Goal: Check status: Check status

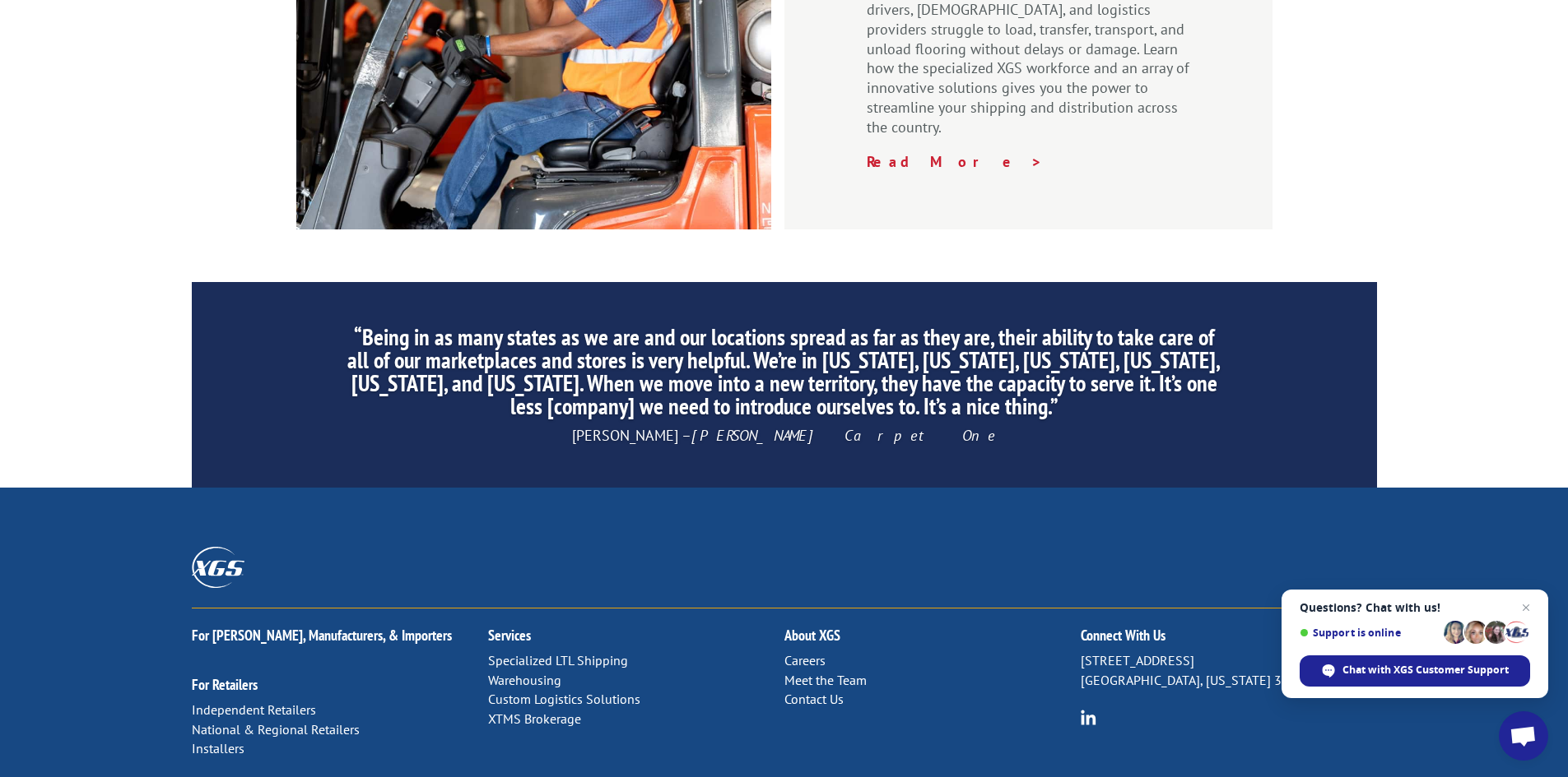
scroll to position [2478, 0]
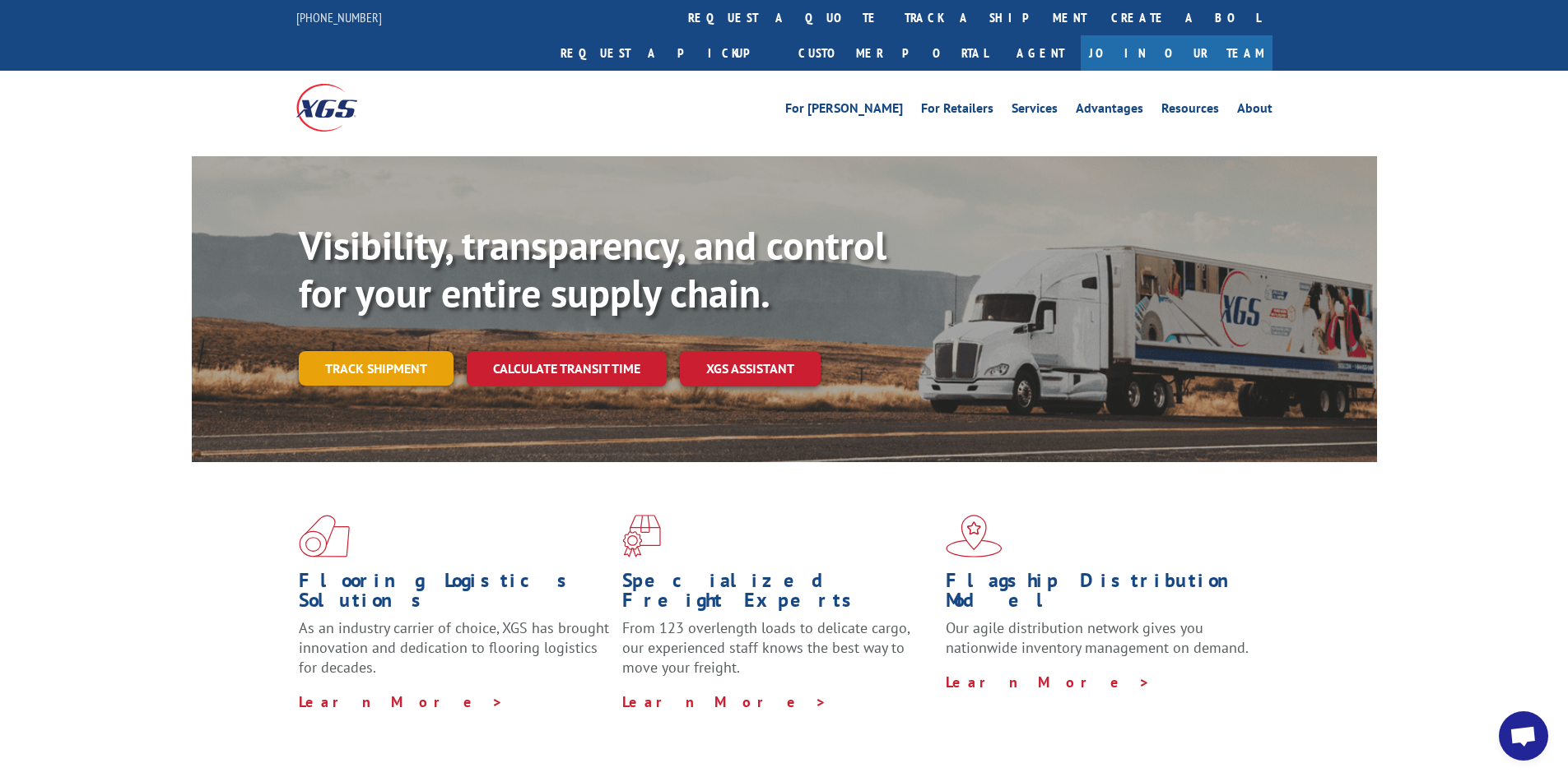
click at [408, 351] on link "Track shipment" at bounding box center [376, 368] width 155 height 35
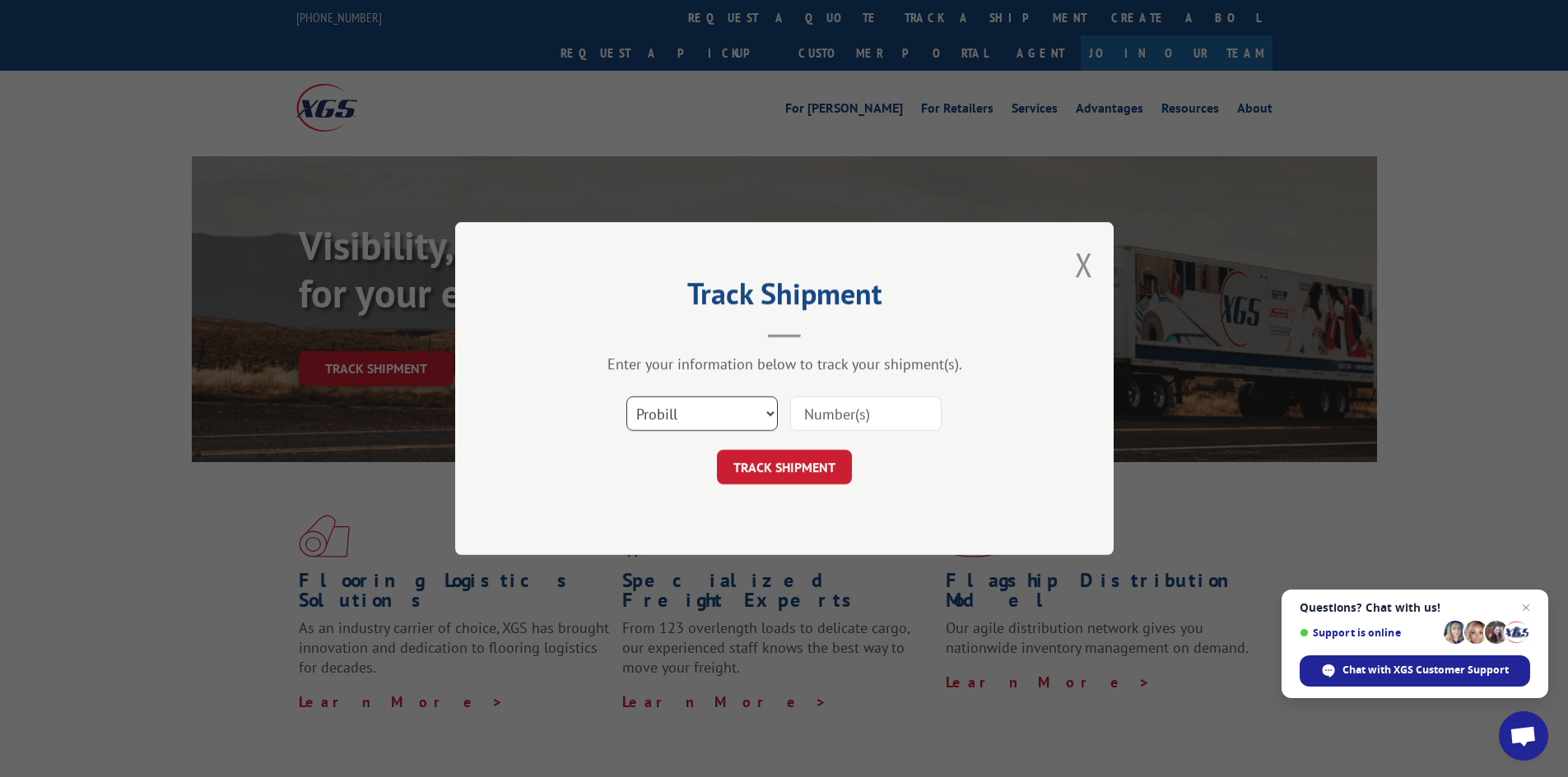
click at [749, 416] on select "Select category... Probill BOL PO" at bounding box center [702, 414] width 152 height 35
select select "bol"
click at [627, 396] on select "Select category... Probill BOL PO" at bounding box center [702, 414] width 152 height 35
paste input "17590464"
type input "17590464"
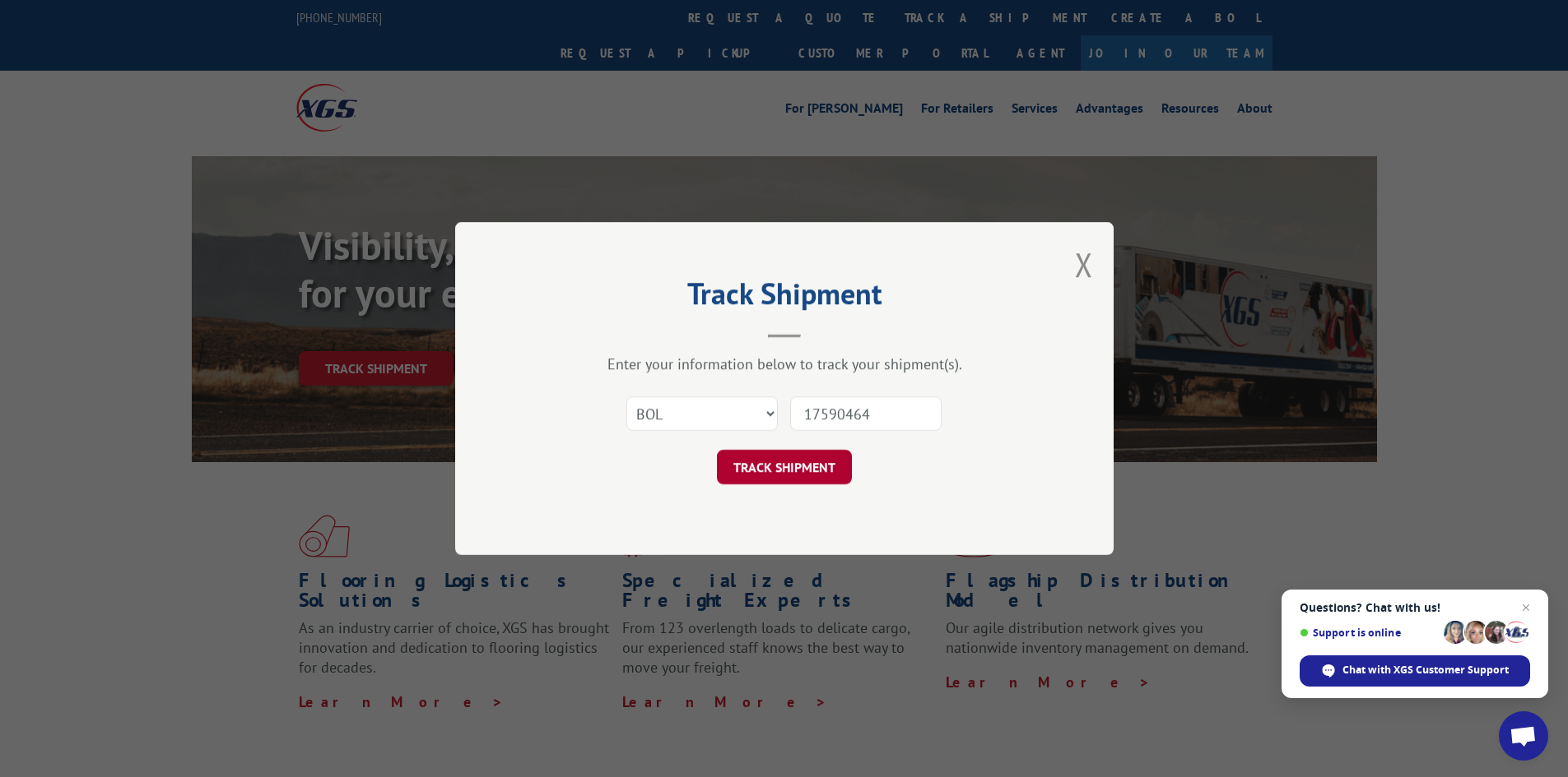
click at [801, 458] on button "TRACK SHIPMENT" at bounding box center [785, 467] width 135 height 35
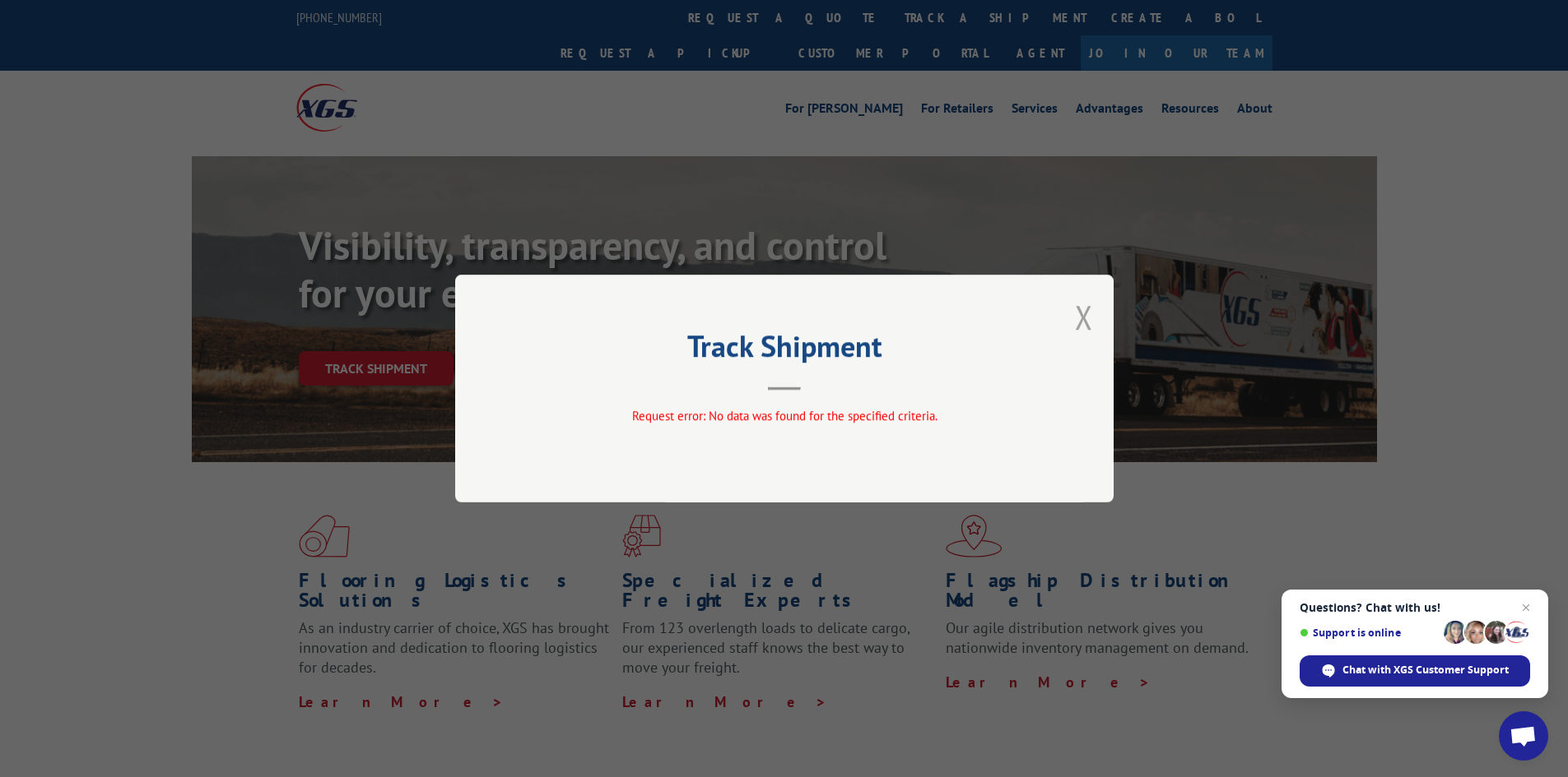
click at [1087, 312] on button "Close modal" at bounding box center [1084, 316] width 18 height 44
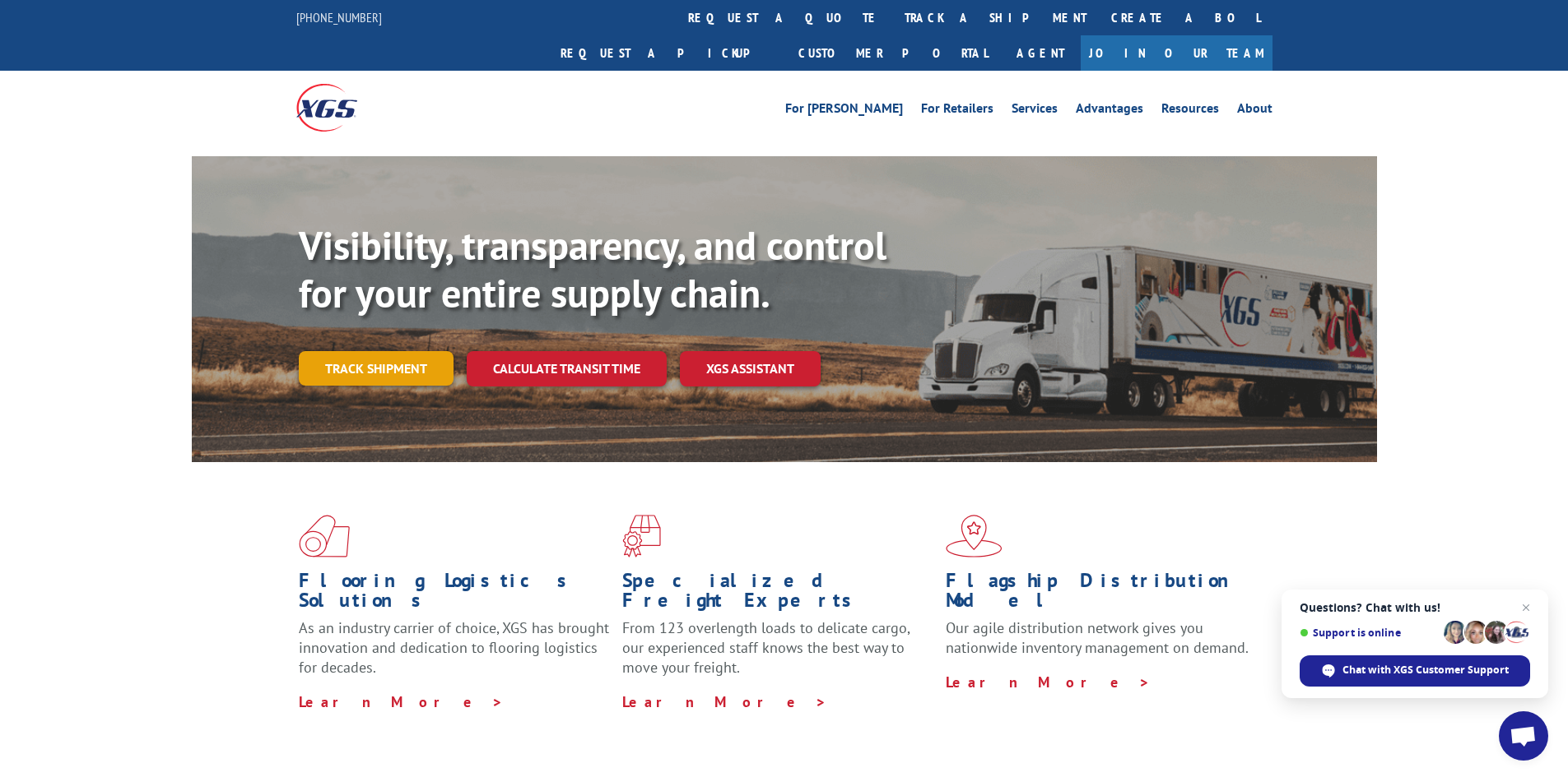
click at [388, 351] on link "Track shipment" at bounding box center [376, 368] width 155 height 35
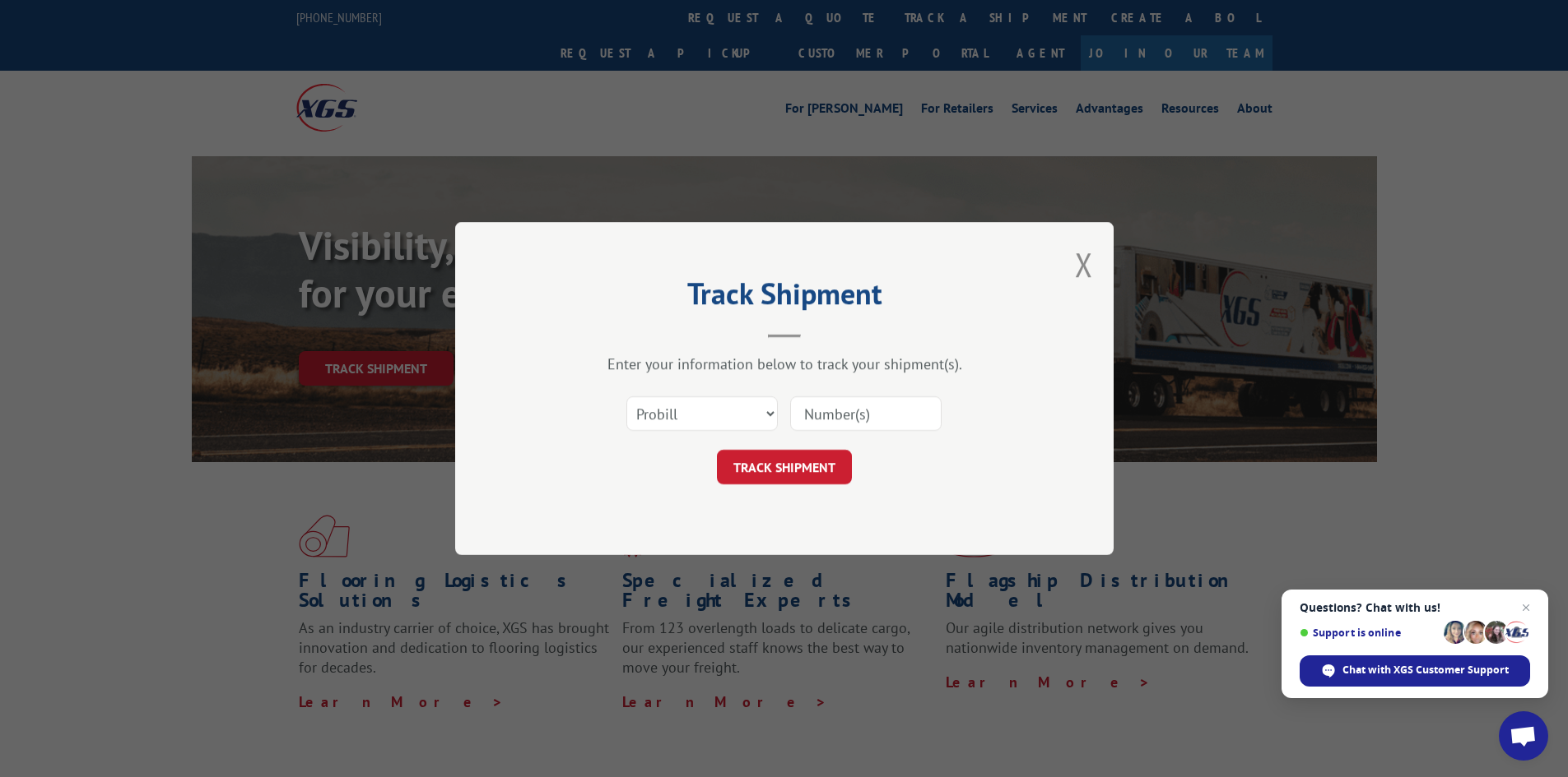
paste input "17590464"
type input "17590464"
click at [793, 484] on button "TRACK SHIPMENT" at bounding box center [785, 467] width 135 height 35
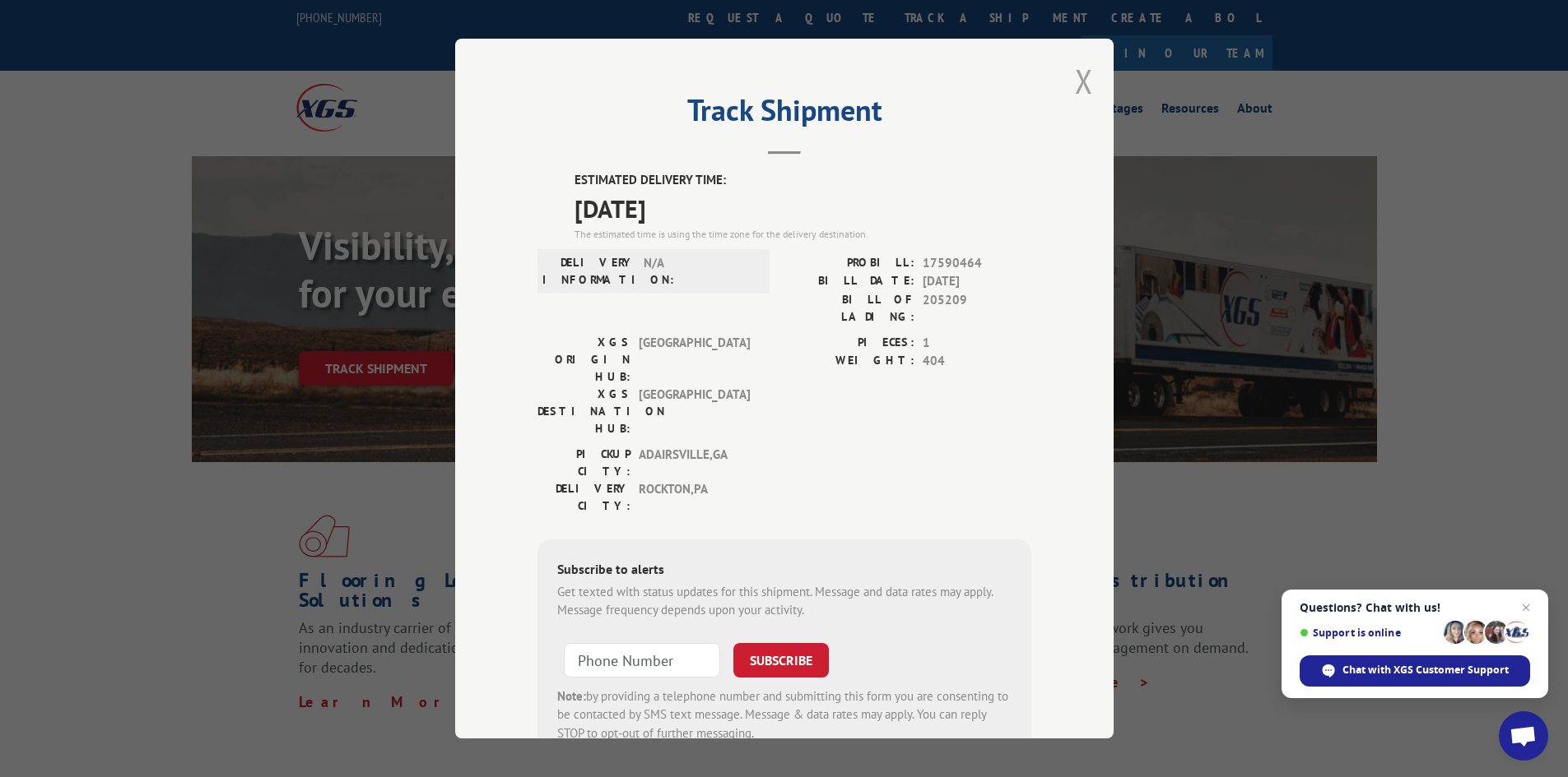
click at [1080, 96] on button "Close modal" at bounding box center [1084, 81] width 18 height 44
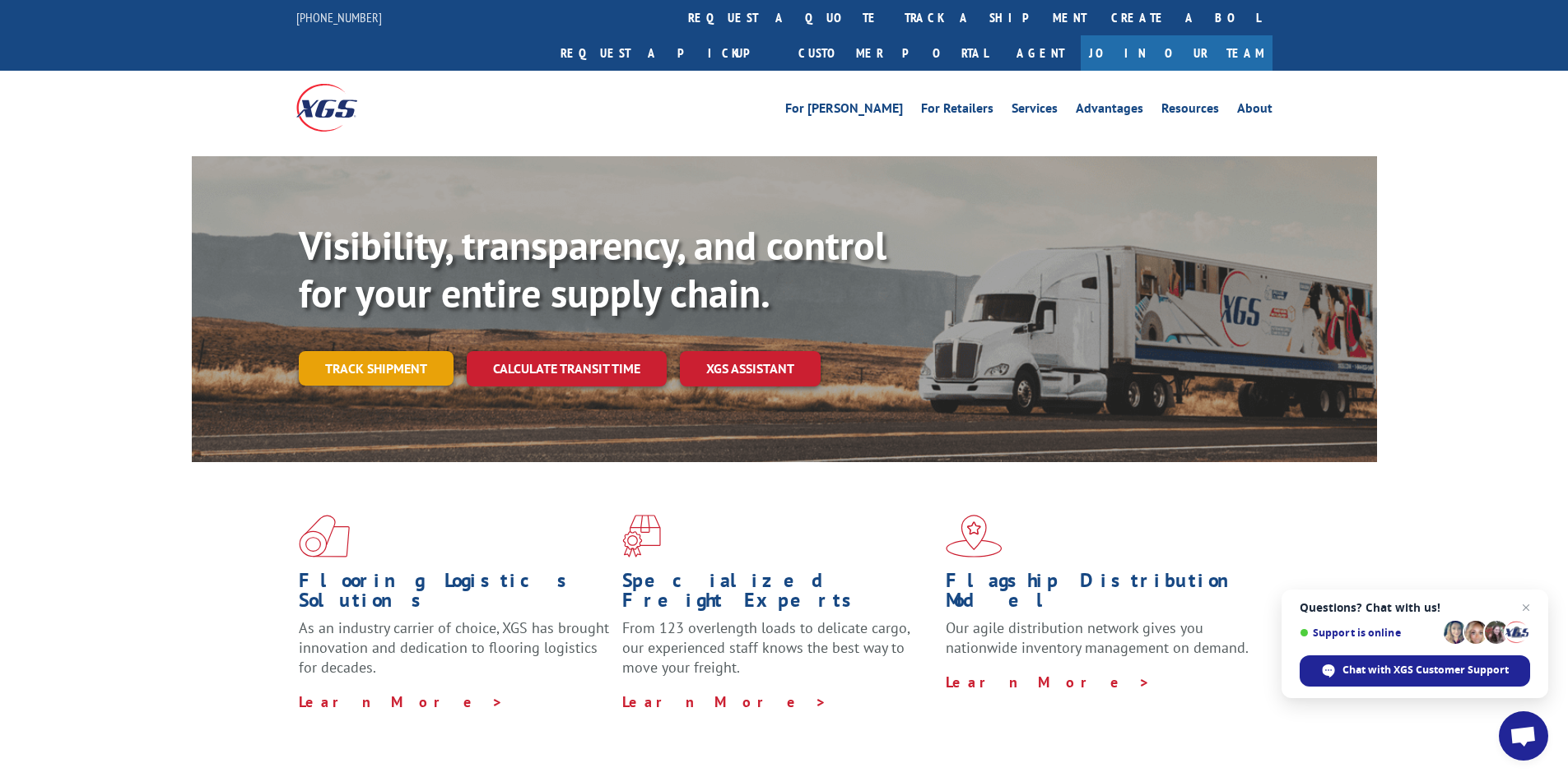
click at [415, 351] on link "Track shipment" at bounding box center [376, 368] width 155 height 35
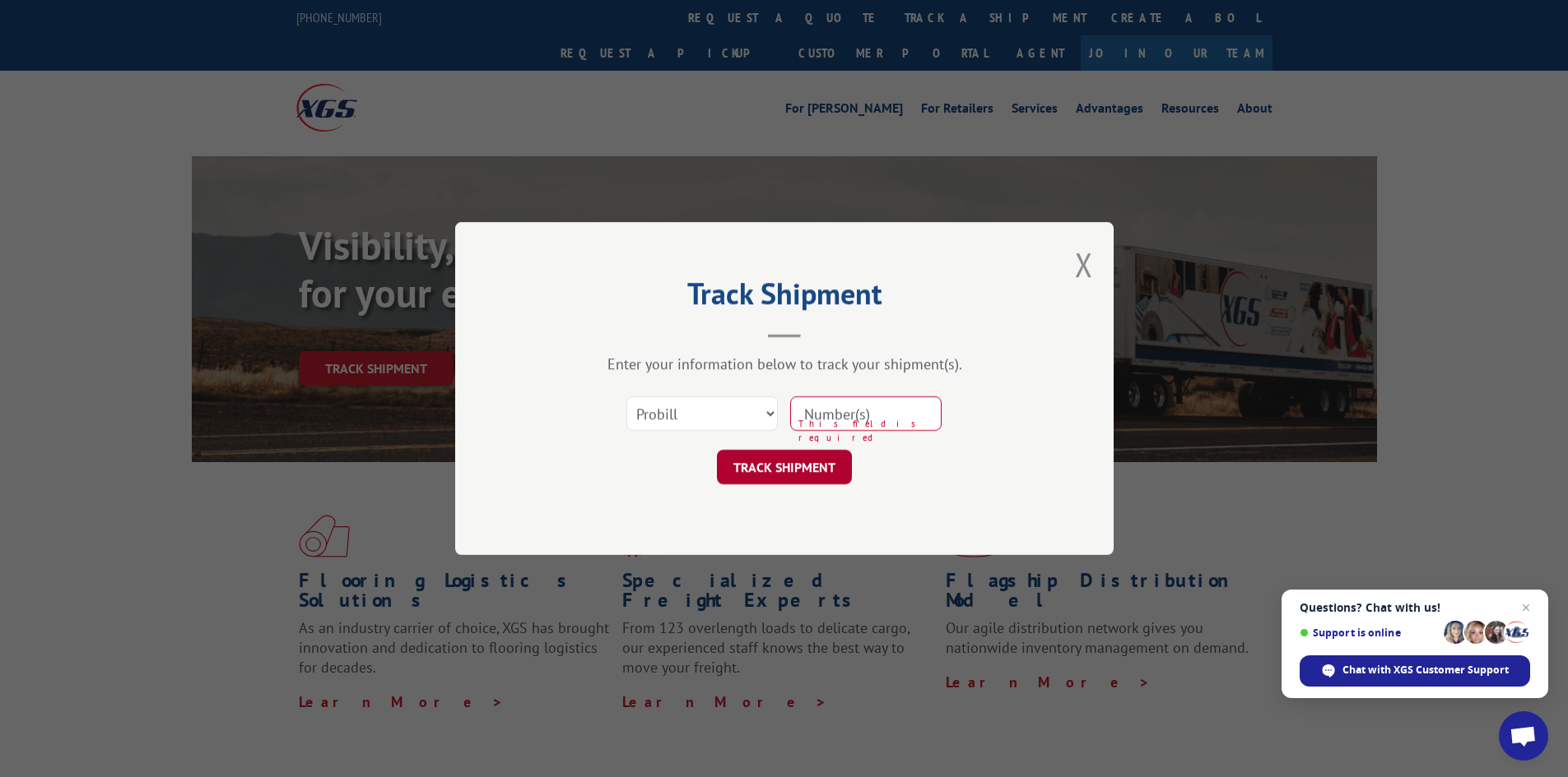
click at [822, 454] on button "TRACK SHIPMENT" at bounding box center [785, 467] width 135 height 35
paste input "17590464"
type input "17590464"
click at [815, 475] on button "TRACK SHIPMENT" at bounding box center [785, 467] width 135 height 35
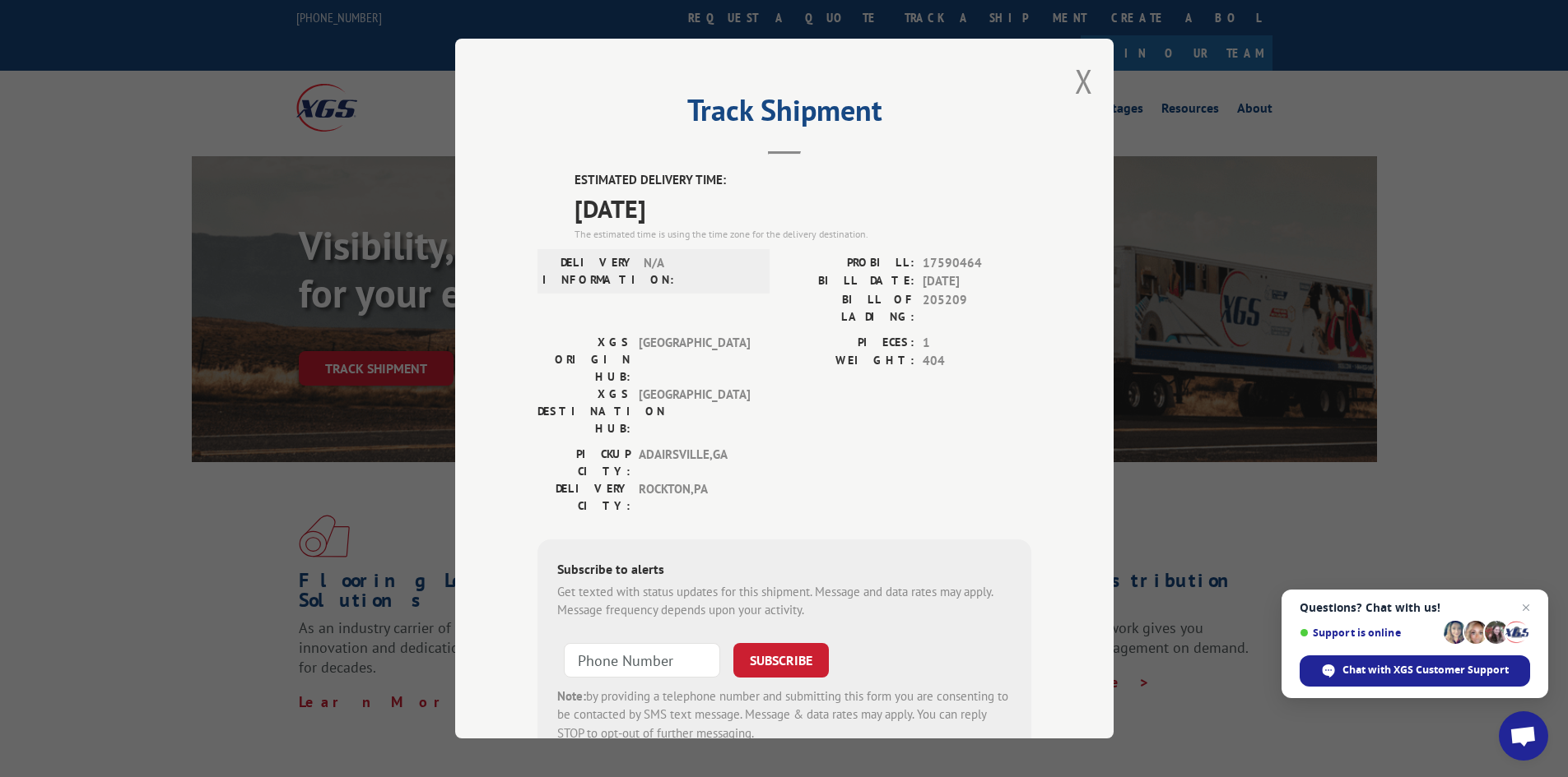
click at [639, 386] on span "PITTSBURGH" at bounding box center [694, 411] width 111 height 52
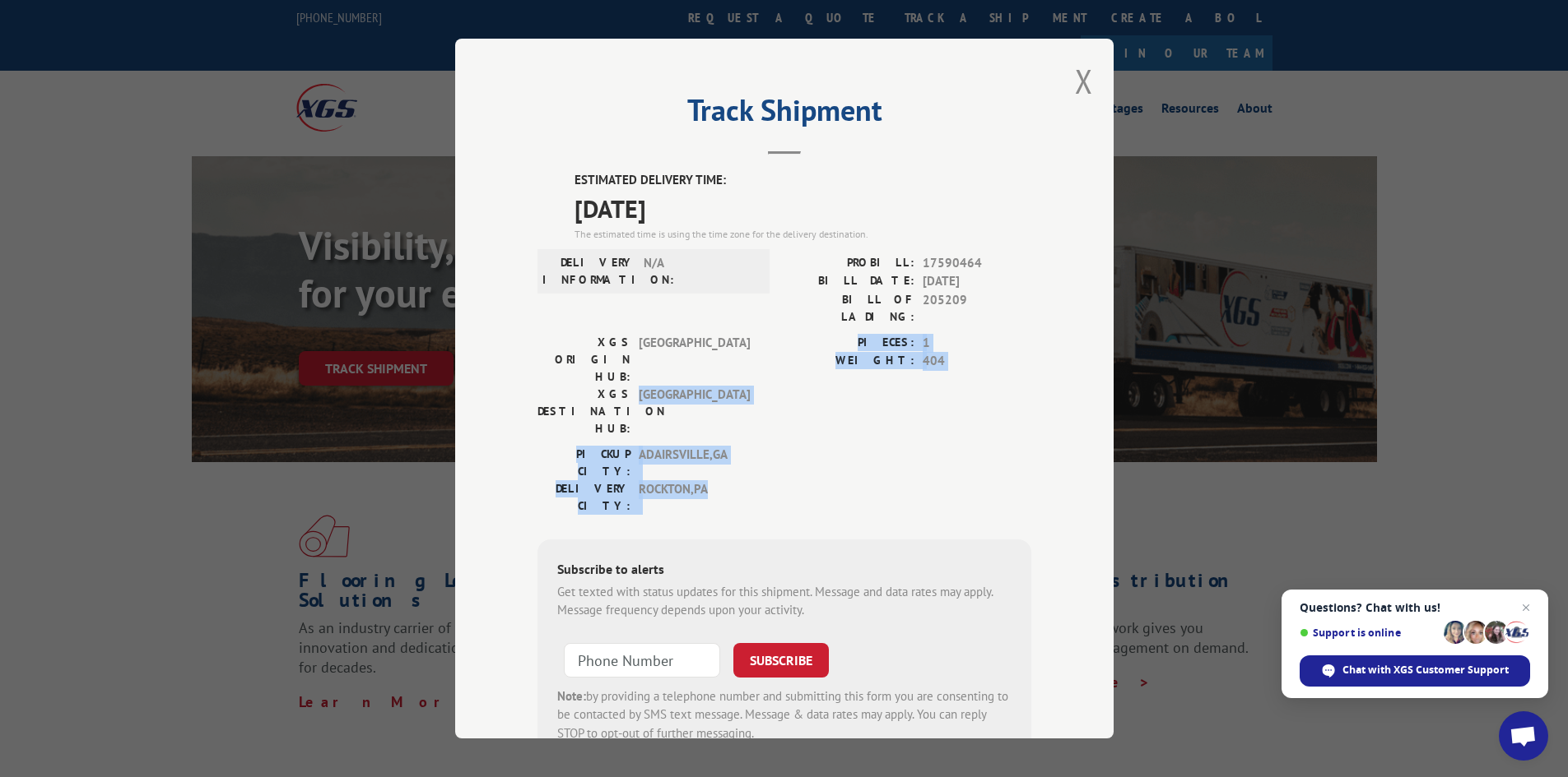
drag, startPoint x: 631, startPoint y: 345, endPoint x: 763, endPoint y: 411, distance: 147.6
click at [763, 411] on div "ESTIMATED DELIVERY TIME: 09/10/2025 The estimated time is using the time zone f…" at bounding box center [784, 467] width 494 height 592
click at [763, 446] on div "PICKUP CITY: ADAIRSVILLE , GA DELIVERY CITY: ROCKTON , PA" at bounding box center [784, 484] width 494 height 77
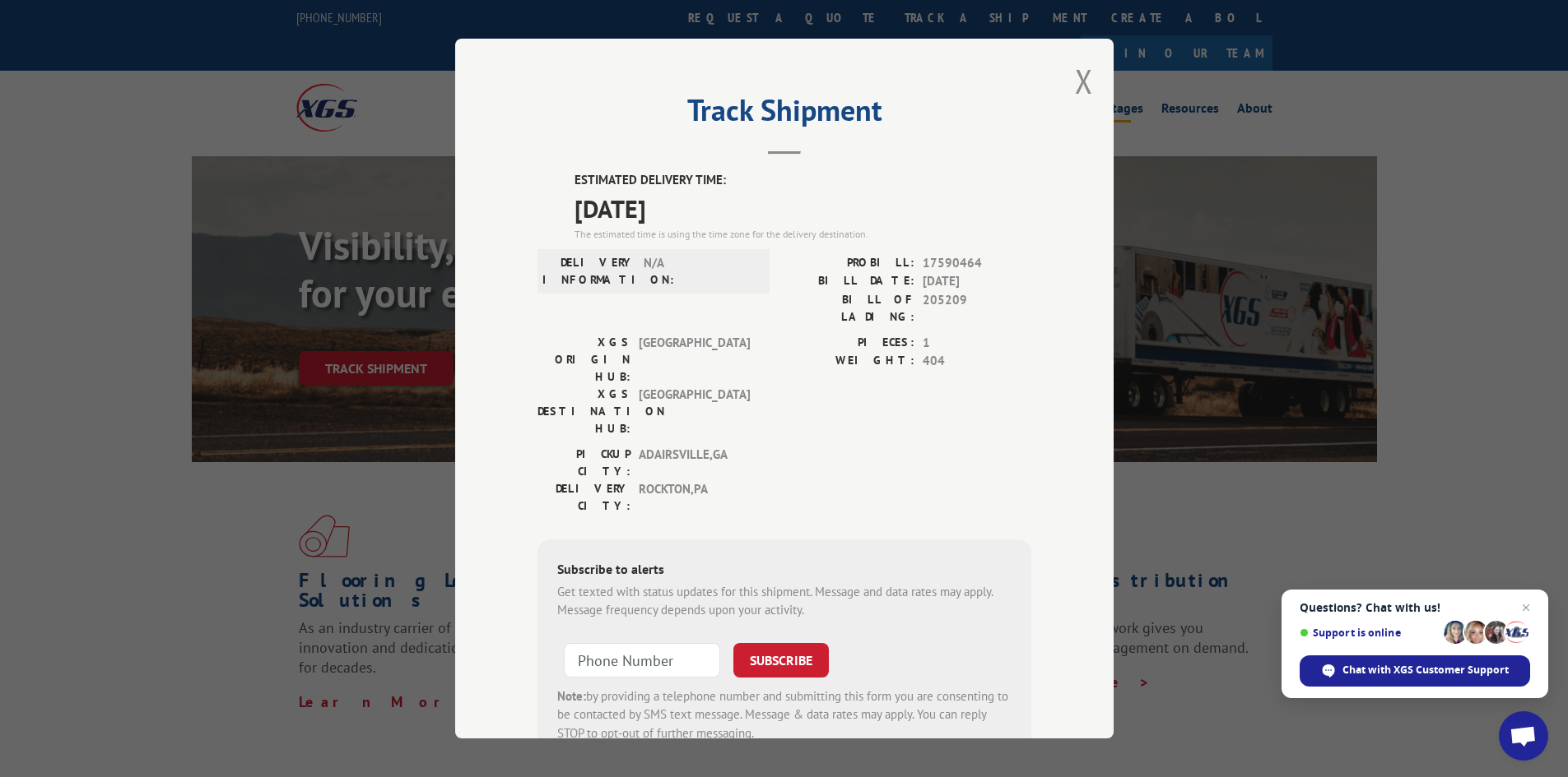
click at [1075, 84] on button "Close modal" at bounding box center [1084, 81] width 18 height 44
